Goal: Transaction & Acquisition: Book appointment/travel/reservation

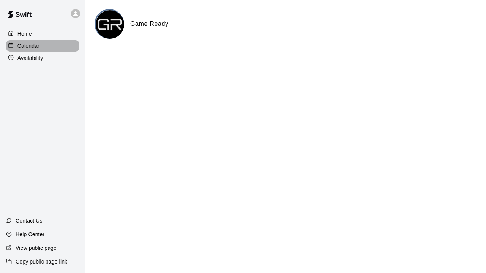
click at [26, 42] on p "Calendar" at bounding box center [28, 46] width 22 height 8
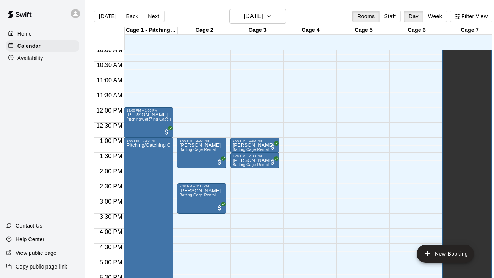
scroll to position [300, 0]
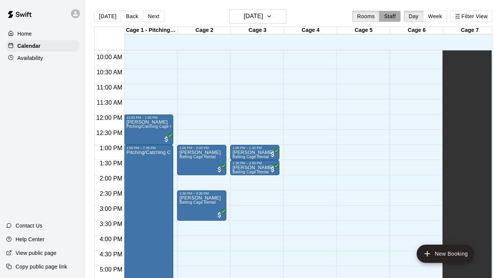
click at [390, 15] on button "Staff" at bounding box center [390, 16] width 22 height 11
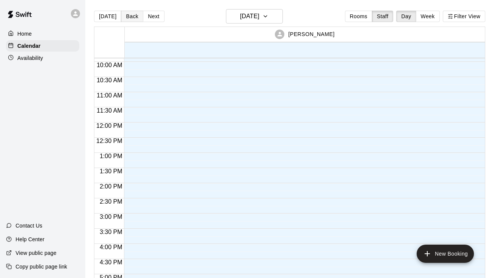
click at [128, 17] on button "Back" at bounding box center [132, 16] width 22 height 11
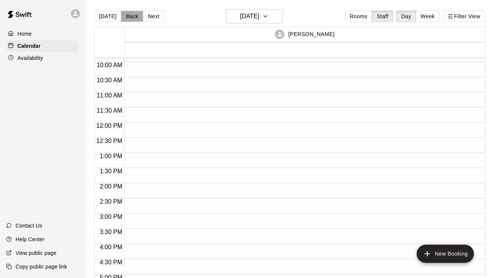
click at [128, 17] on button "Back" at bounding box center [132, 16] width 22 height 11
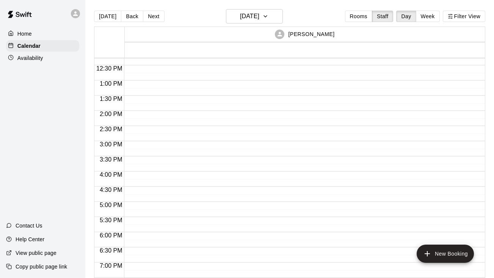
scroll to position [374, 0]
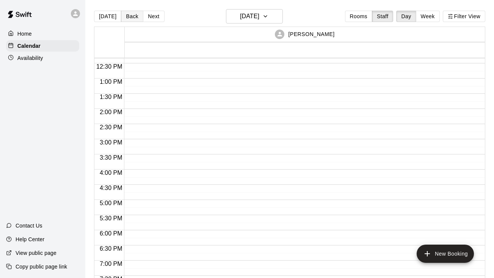
click at [127, 18] on button "Back" at bounding box center [132, 16] width 22 height 11
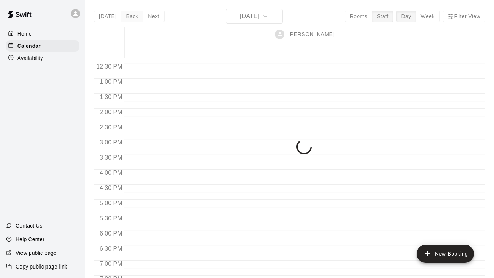
click at [127, 18] on div "[DATE] Back [DATE][DATE] Rooms Staff Day Week Filter View [PERSON_NAME] 12 Tue …" at bounding box center [290, 148] width 392 height 278
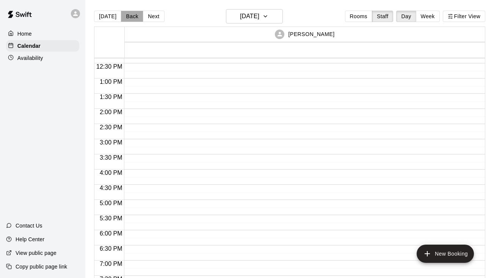
click at [127, 17] on button "Back" at bounding box center [132, 16] width 22 height 11
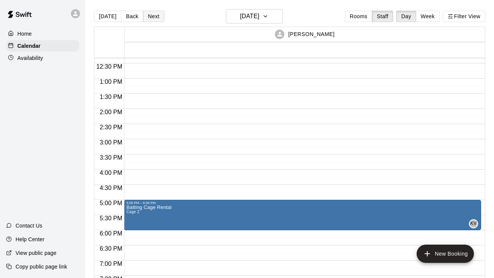
click at [154, 14] on button "Next" at bounding box center [153, 16] width 21 height 11
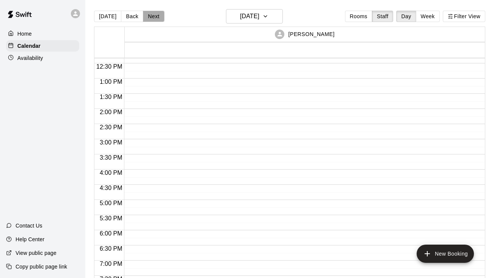
click at [154, 14] on button "Next" at bounding box center [153, 16] width 21 height 11
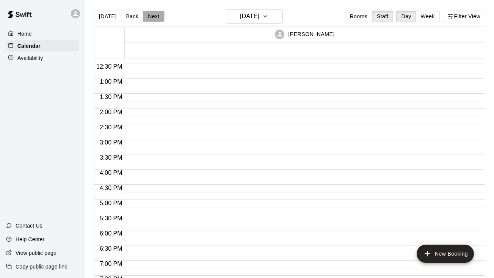
click at [154, 14] on button "Next" at bounding box center [153, 16] width 21 height 11
click at [361, 14] on button "Rooms" at bounding box center [358, 16] width 27 height 11
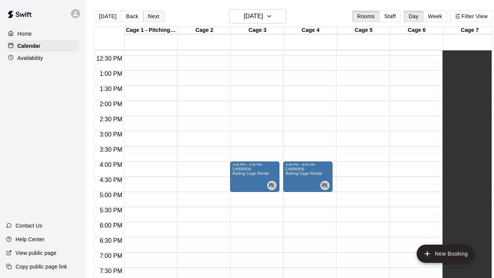
click at [153, 16] on button "Next" at bounding box center [153, 16] width 21 height 11
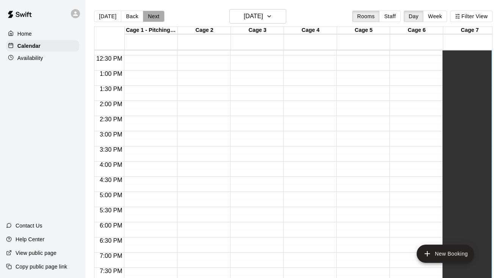
click at [153, 16] on button "Next" at bounding box center [153, 16] width 21 height 11
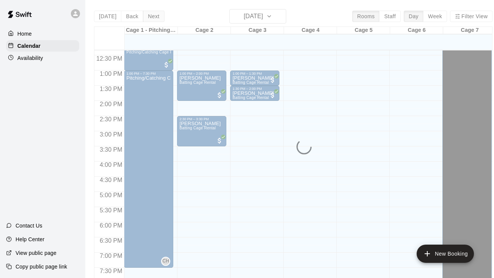
click at [153, 16] on div "[DATE] Back [DATE][DATE] Rooms Staff Day Week Filter View Cage 1 - Pitching/Cat…" at bounding box center [293, 148] width 399 height 278
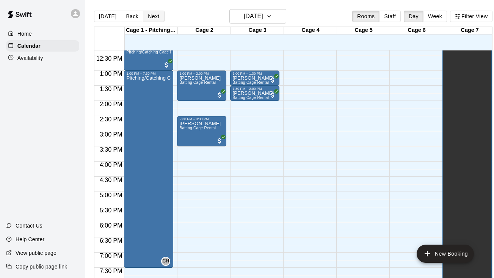
click at [153, 16] on button "Next" at bounding box center [153, 16] width 21 height 11
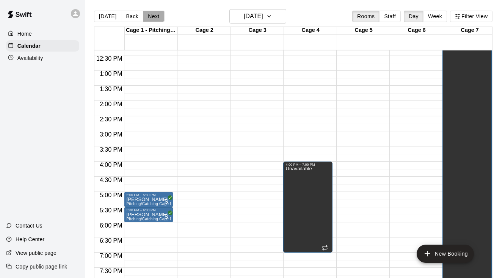
click at [153, 15] on button "Next" at bounding box center [153, 16] width 21 height 11
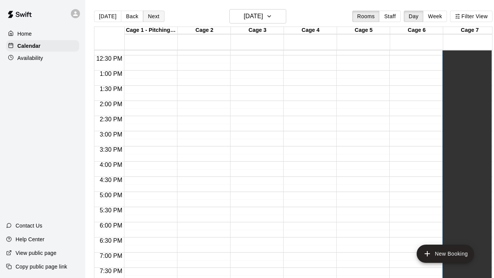
click at [153, 15] on button "Next" at bounding box center [153, 16] width 21 height 11
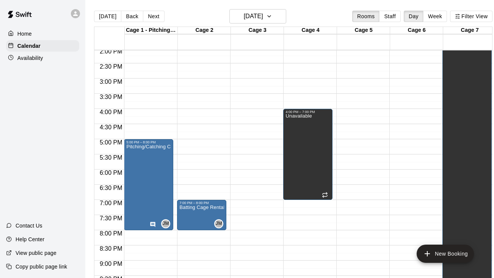
scroll to position [432, 0]
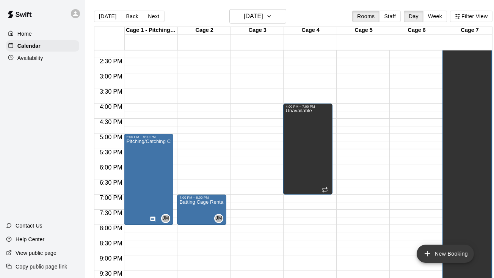
click at [444, 252] on button "New Booking" at bounding box center [445, 254] width 57 height 18
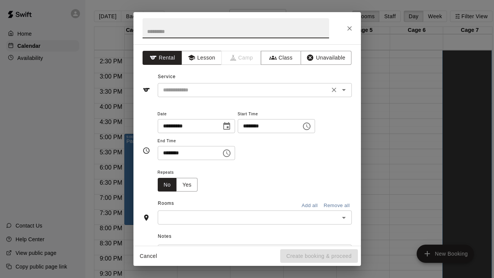
click at [190, 93] on input "text" at bounding box center [243, 89] width 167 height 9
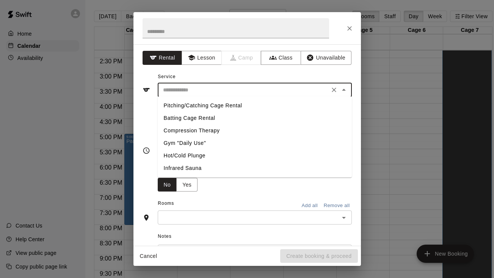
click at [188, 118] on li "Batting Cage Rental" at bounding box center [255, 118] width 194 height 13
type input "**********"
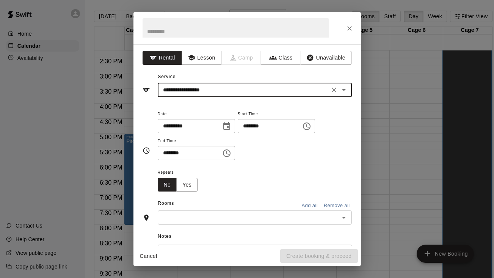
click at [311, 124] on icon "Choose time, selected time is 8:00 PM" at bounding box center [306, 126] width 9 height 9
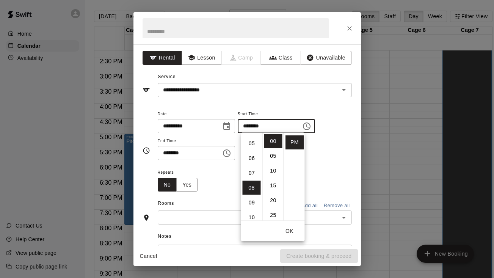
scroll to position [71, 0]
click at [248, 143] on li "05" at bounding box center [252, 144] width 18 height 14
type input "********"
click at [288, 227] on button "OK" at bounding box center [290, 231] width 24 height 14
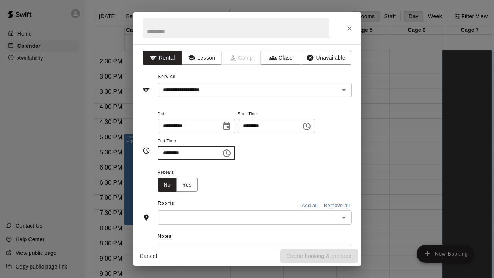
click at [206, 153] on input "********" at bounding box center [187, 153] width 58 height 14
click at [226, 154] on icon "Choose time, selected time is 8:30 PM" at bounding box center [226, 153] width 9 height 9
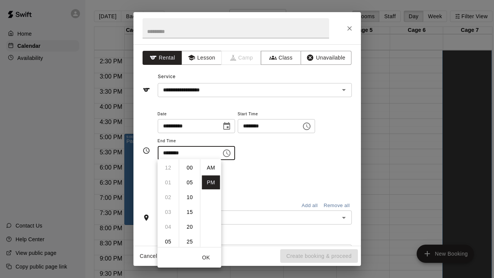
scroll to position [14, 0]
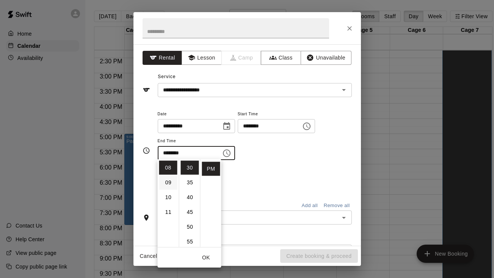
click at [169, 183] on li "09" at bounding box center [168, 183] width 18 height 14
click at [190, 170] on li "00" at bounding box center [190, 168] width 18 height 14
type input "********"
click at [209, 259] on button "OK" at bounding box center [206, 258] width 24 height 14
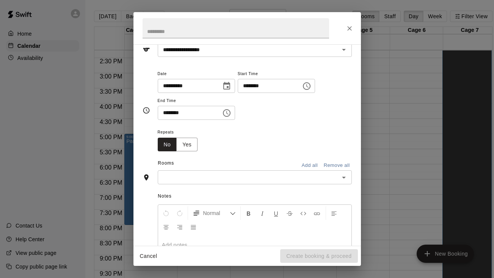
scroll to position [50, 0]
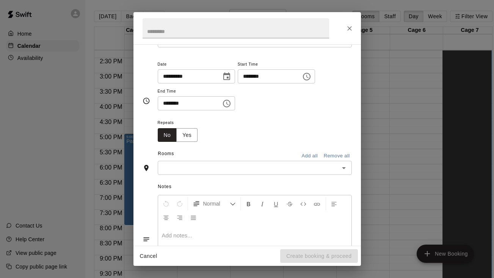
click at [255, 175] on div "Notes Normal Add notes..." at bounding box center [247, 233] width 209 height 116
click at [253, 168] on input "text" at bounding box center [248, 167] width 177 height 9
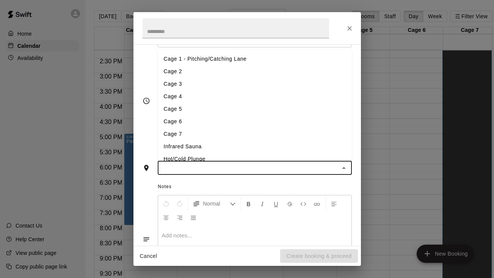
click at [178, 84] on li "Cage 3" at bounding box center [255, 84] width 194 height 13
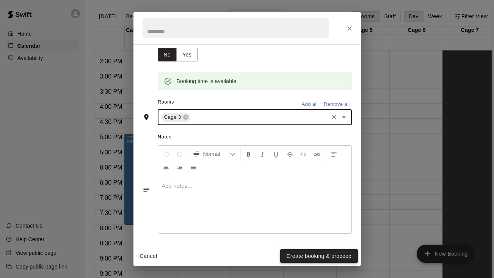
scroll to position [130, 0]
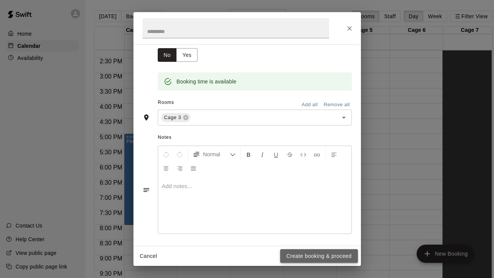
click at [325, 253] on button "Create booking & proceed" at bounding box center [318, 256] width 77 height 14
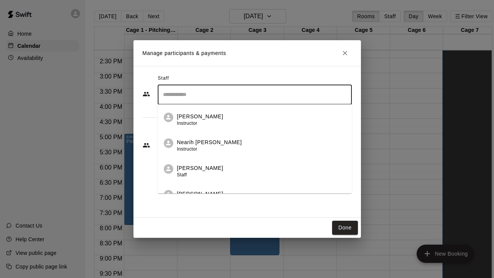
click at [263, 93] on input "Search staff" at bounding box center [254, 94] width 187 height 13
click at [203, 170] on p "[PERSON_NAME]" at bounding box center [200, 168] width 46 height 8
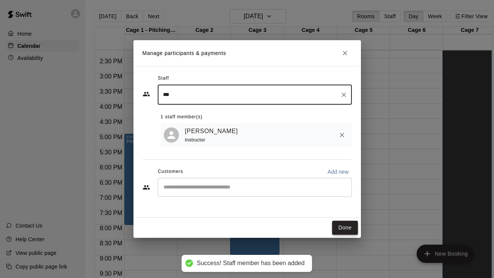
type input "***"
click at [346, 230] on button "Done" at bounding box center [344, 228] width 25 height 14
